Goal: Check status: Check status

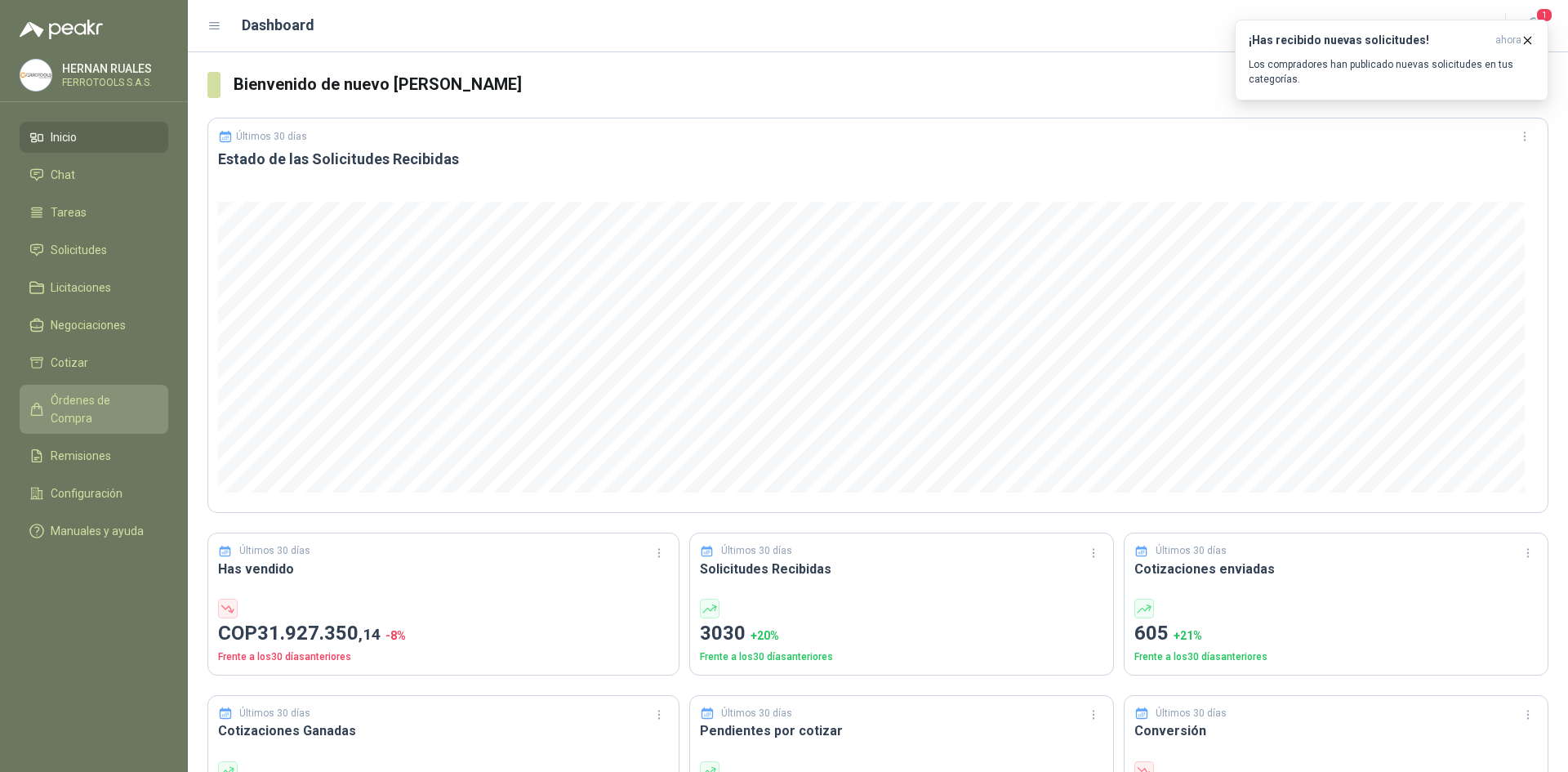
click at [126, 395] on span "Órdenes de Compra" at bounding box center [102, 409] width 102 height 36
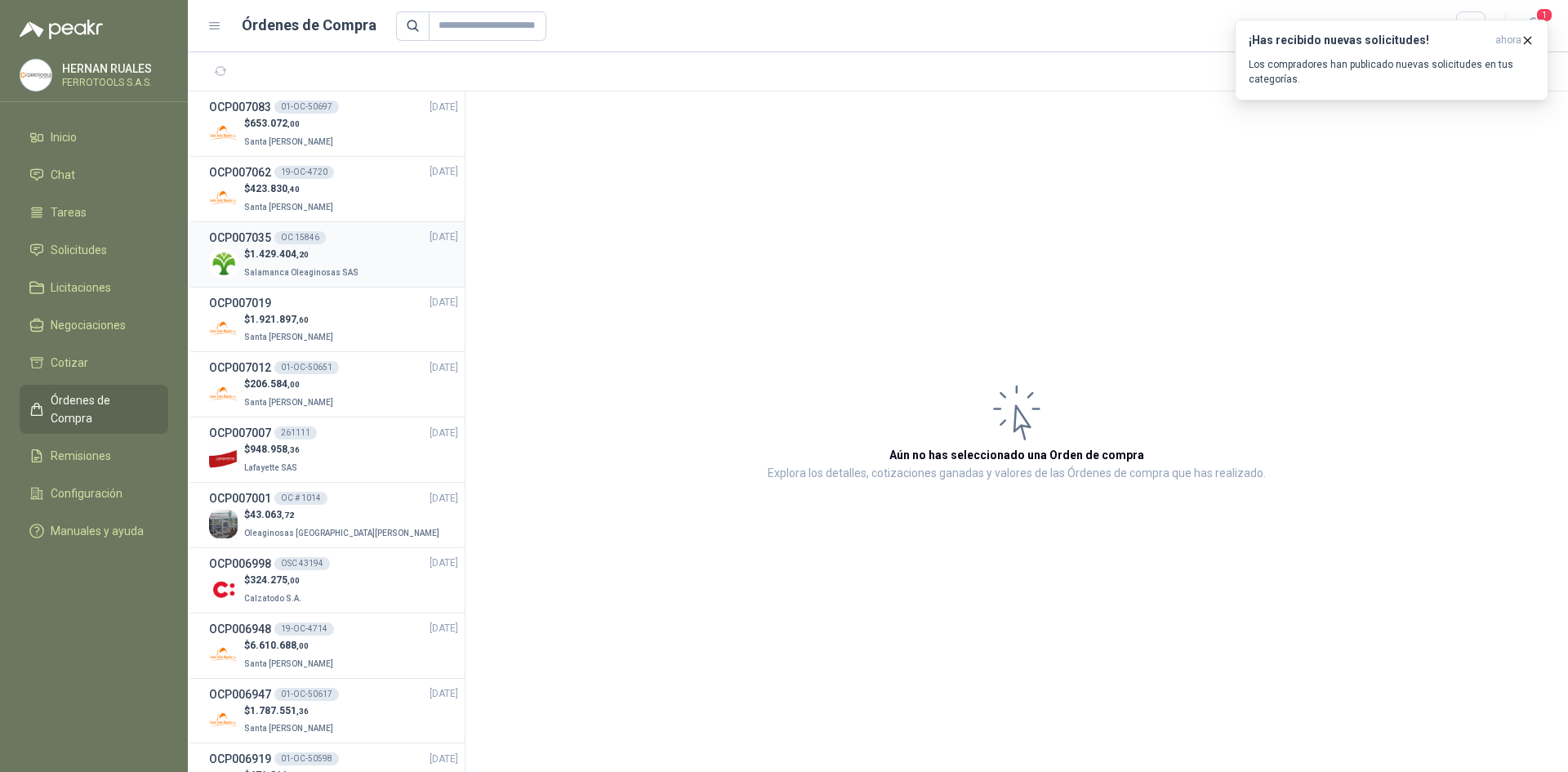
click at [372, 260] on div "$ 1.429.404 ,20 Salamanca Oleaginosas SAS" at bounding box center [333, 263] width 249 height 34
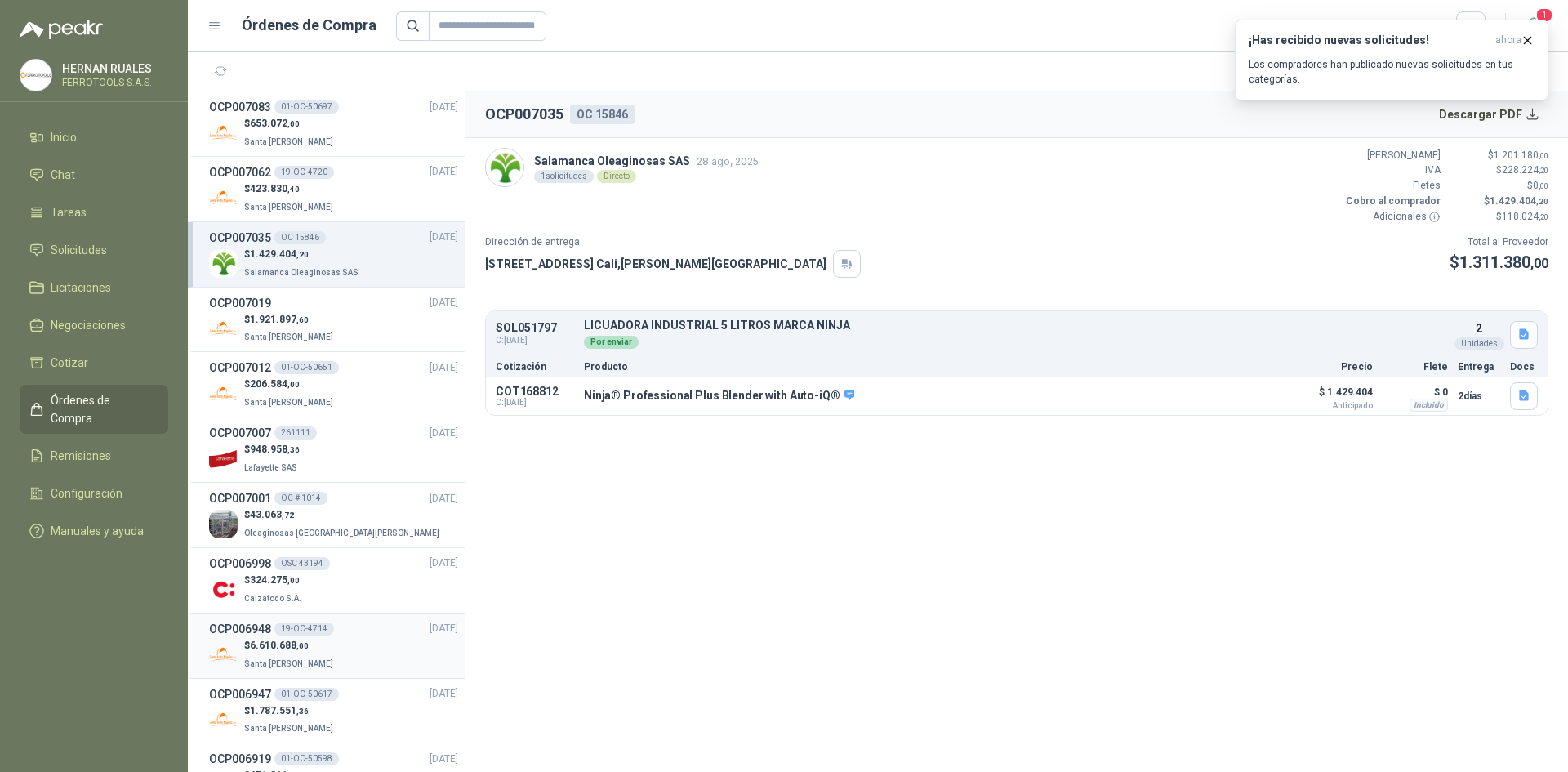
scroll to position [81, 0]
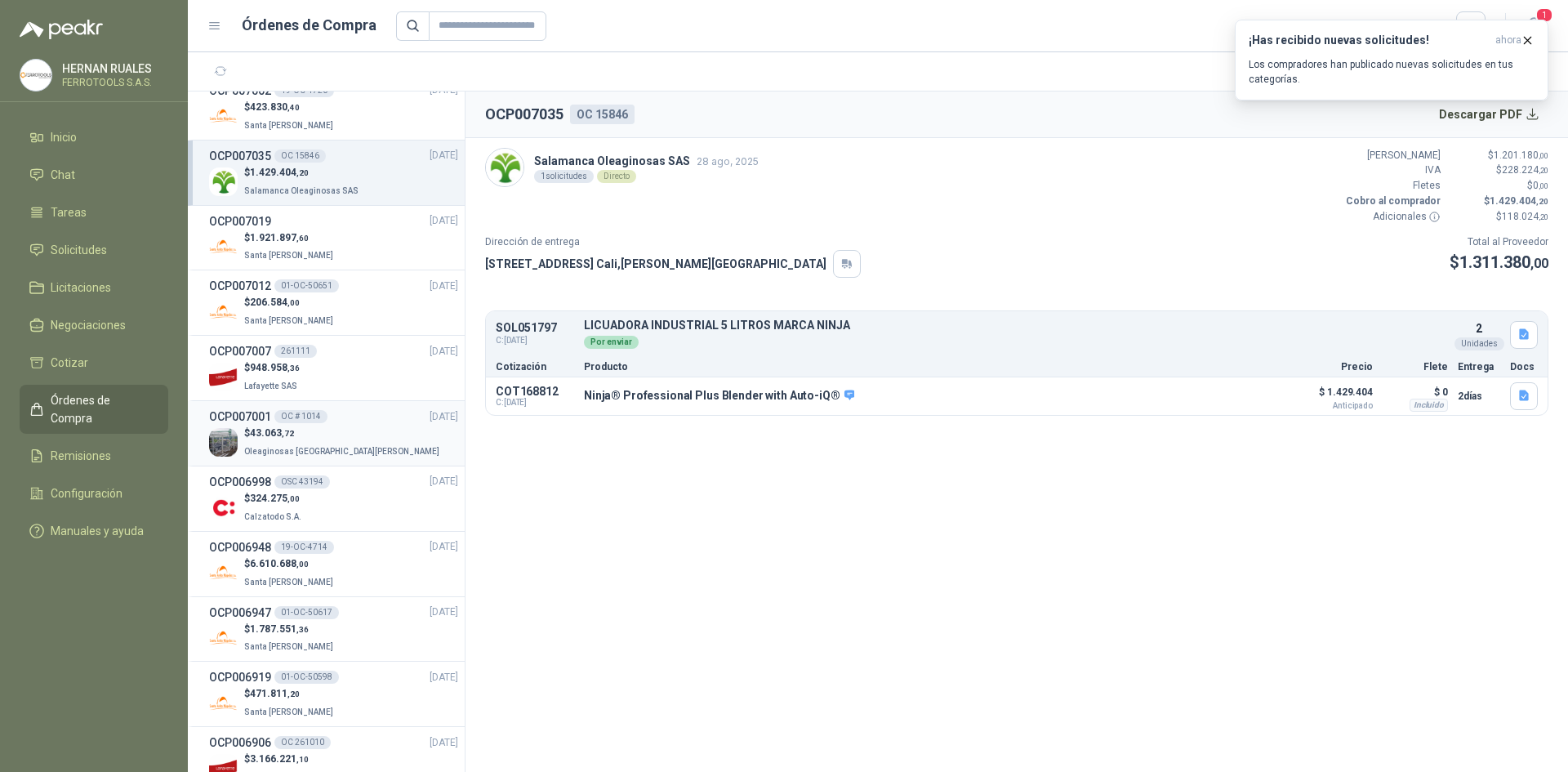
click at [342, 426] on p "$ 43.063 ,72" at bounding box center [343, 433] width 198 height 15
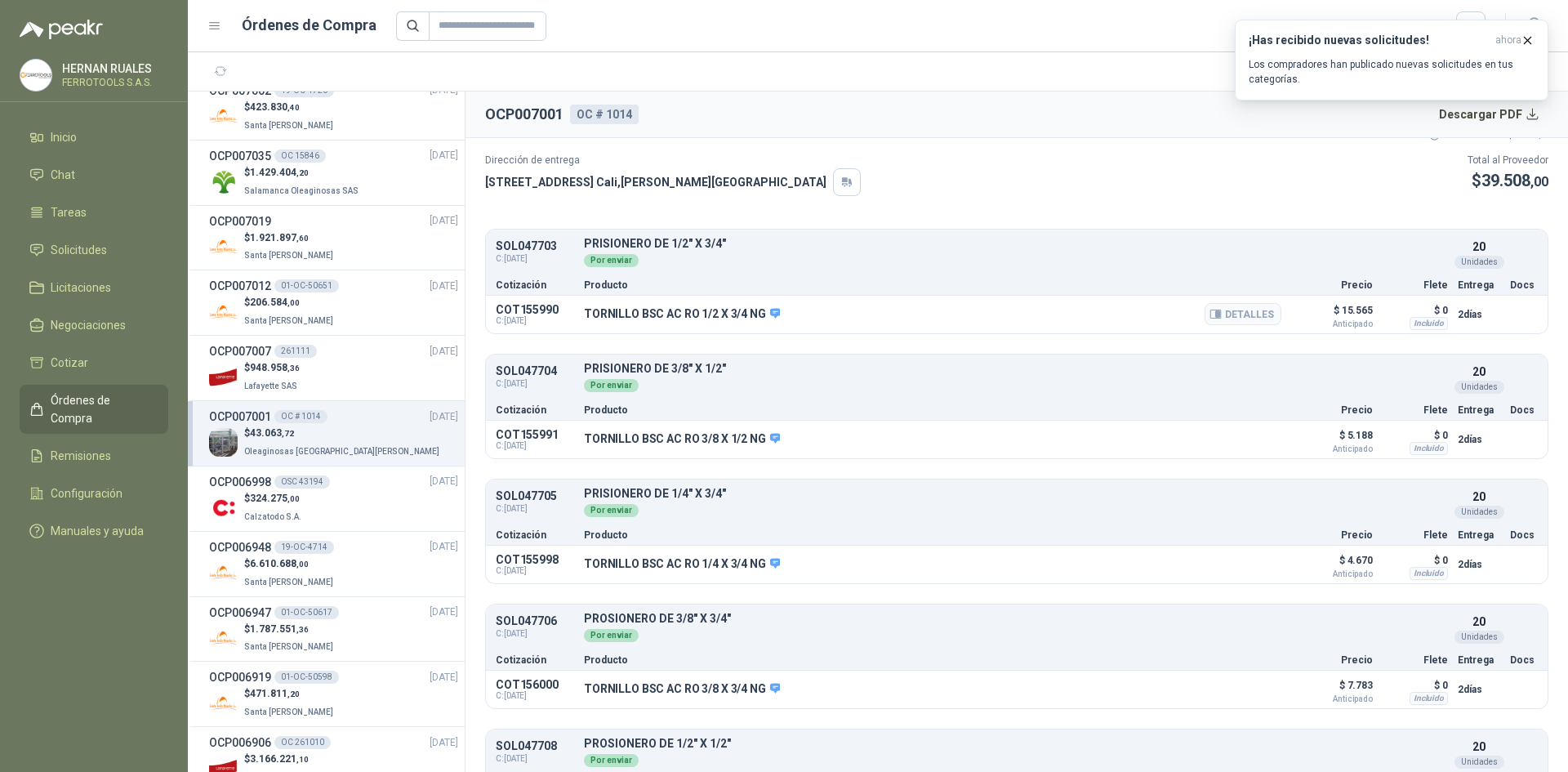
scroll to position [152, 0]
